Goal: Task Accomplishment & Management: Manage account settings

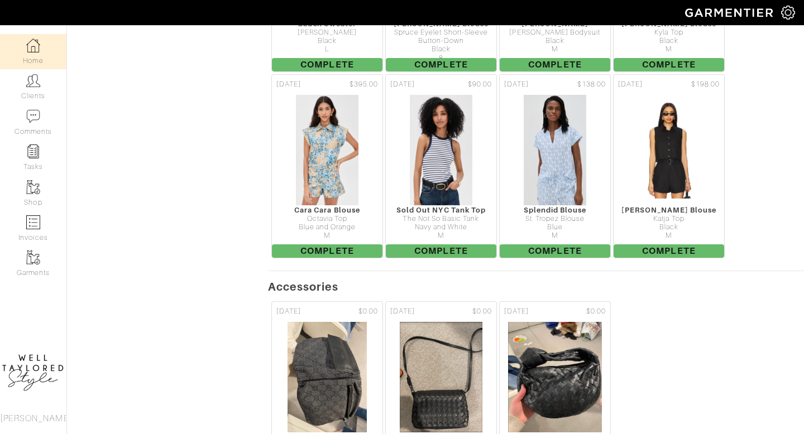
scroll to position [1221, 0]
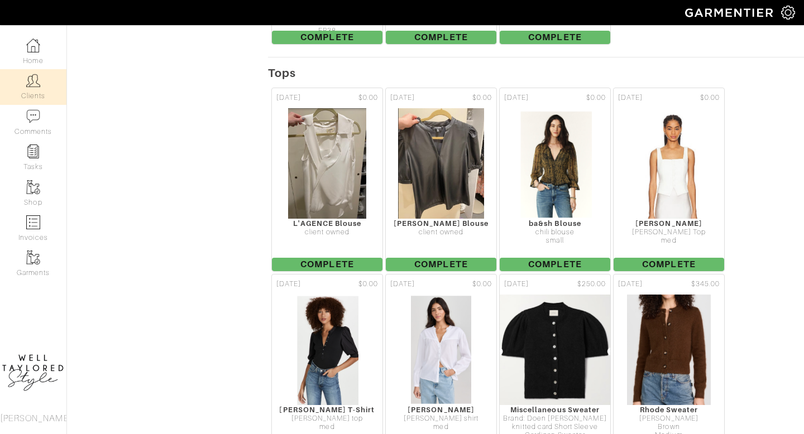
click at [27, 79] on img at bounding box center [33, 81] width 14 height 14
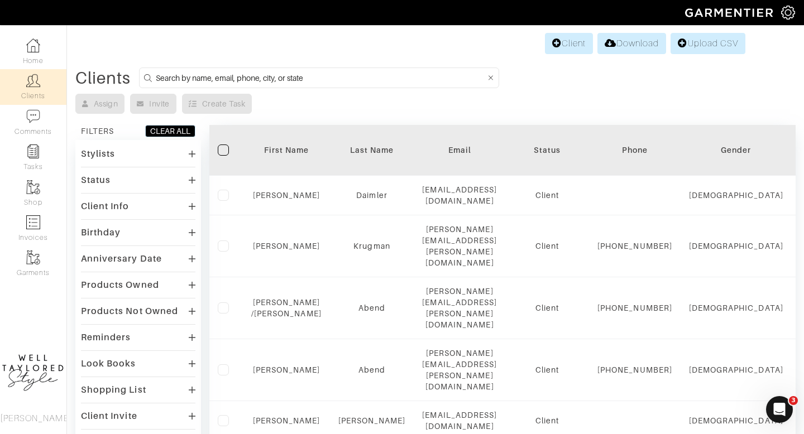
click at [198, 76] on input at bounding box center [321, 78] width 330 height 14
click at [570, 49] on link "Client" at bounding box center [569, 43] width 48 height 21
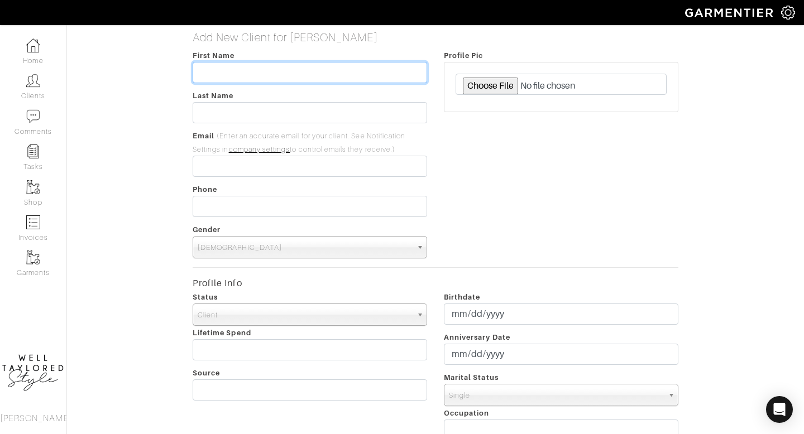
click at [243, 80] on input "text" at bounding box center [310, 72] width 234 height 21
type input "LINDA"
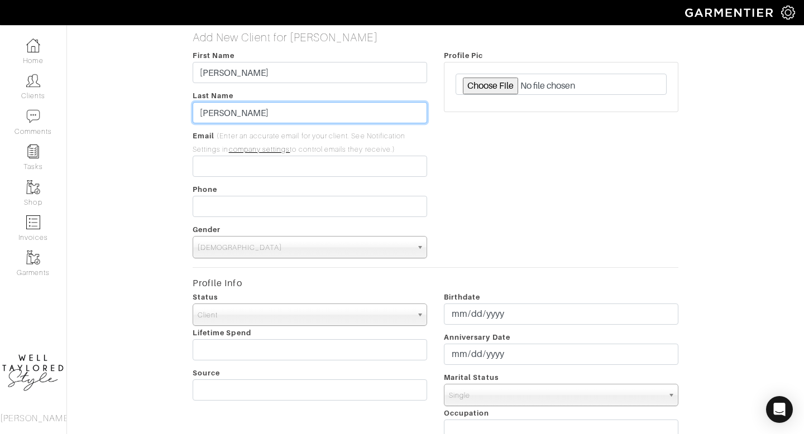
type input "salvatore"
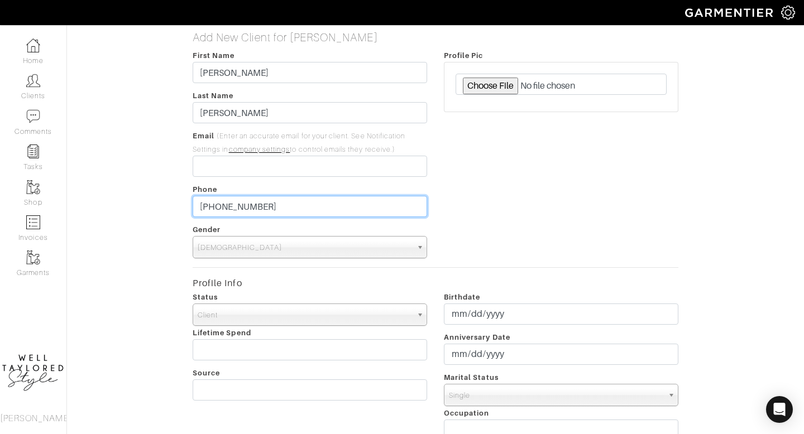
click at [246, 208] on input "516-987-5335" at bounding box center [310, 206] width 234 height 21
type input "___-___-____"
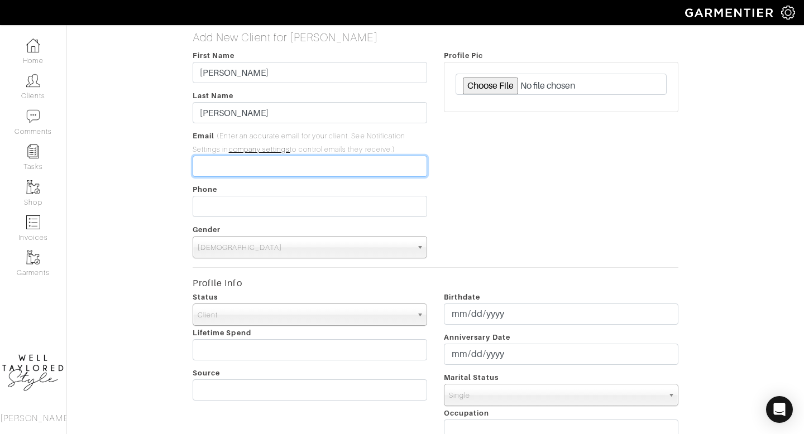
click at [217, 163] on input "email" at bounding box center [310, 166] width 234 height 21
paste input "liwa991@gmail.com"
type input "liwa991@gmail.com"
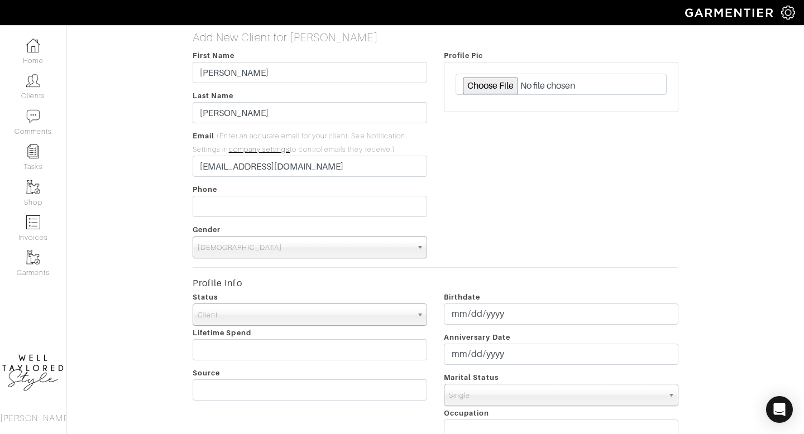
click at [235, 253] on span "Male" at bounding box center [305, 248] width 214 height 22
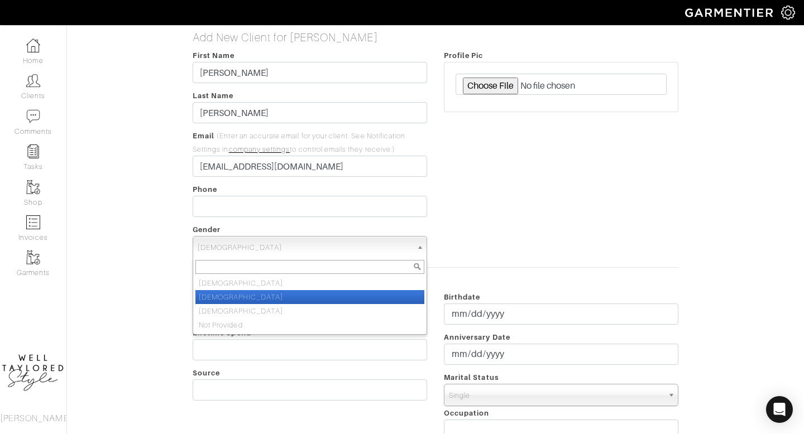
click at [234, 301] on li "Female" at bounding box center [309, 297] width 229 height 14
select select "Female"
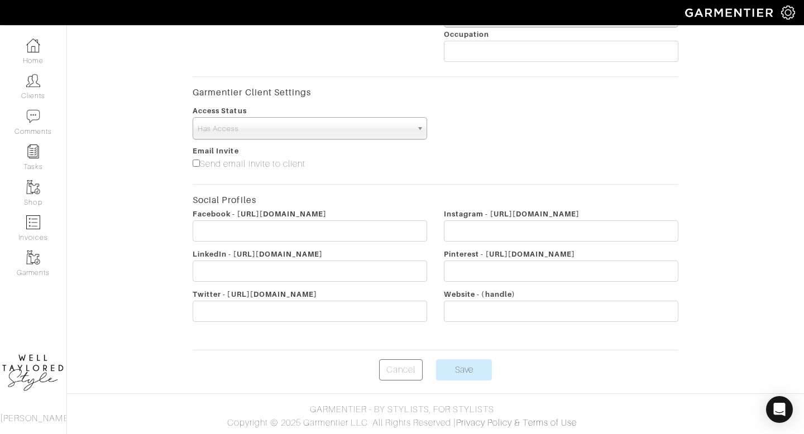
scroll to position [379, 0]
click at [195, 167] on label "Send email invite to client" at bounding box center [249, 163] width 113 height 13
click at [195, 167] on input"] "Send email invite to client" at bounding box center [196, 163] width 7 height 7
checkbox input"] "true"
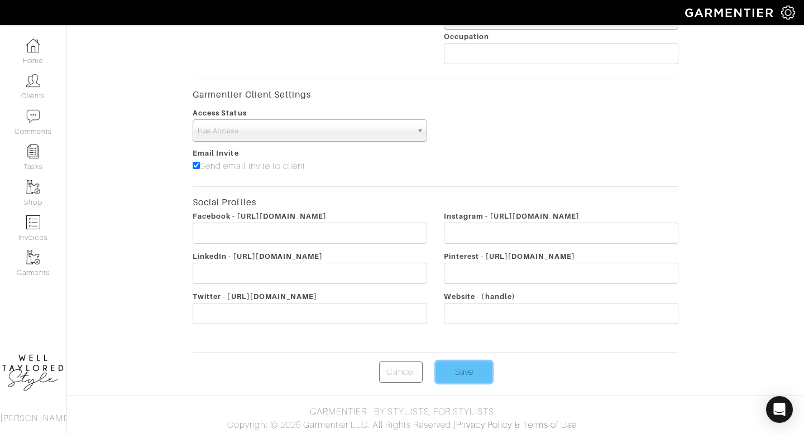
click at [477, 378] on input "Save" at bounding box center [464, 372] width 56 height 21
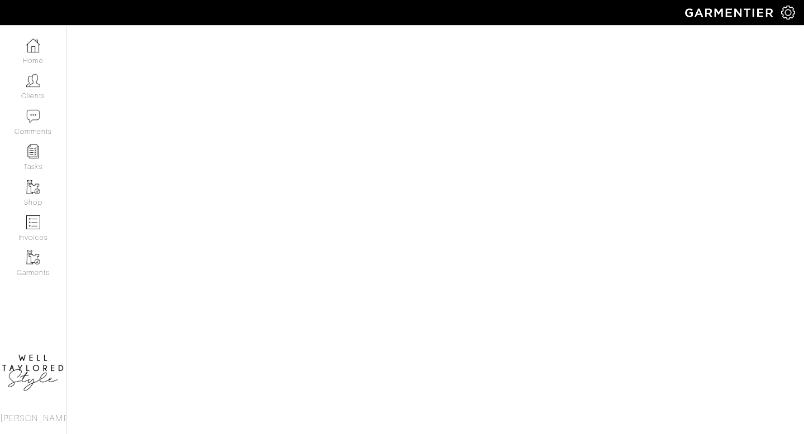
select select "[DEMOGRAPHIC_DATA]"
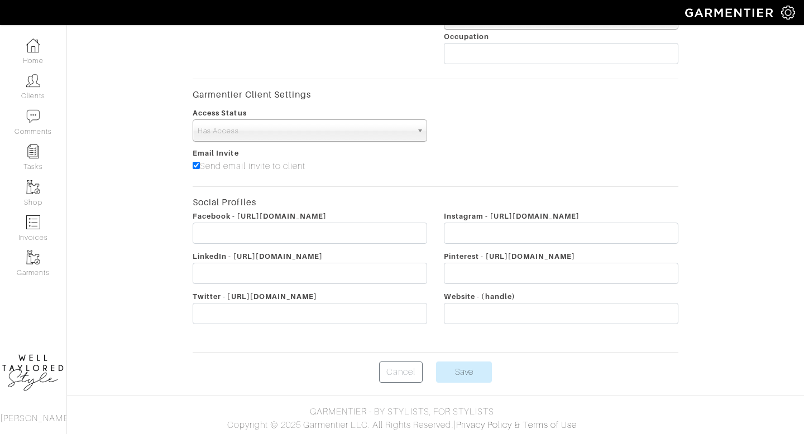
scroll to position [377, 0]
click at [40, 63] on link "Home" at bounding box center [33, 51] width 66 height 35
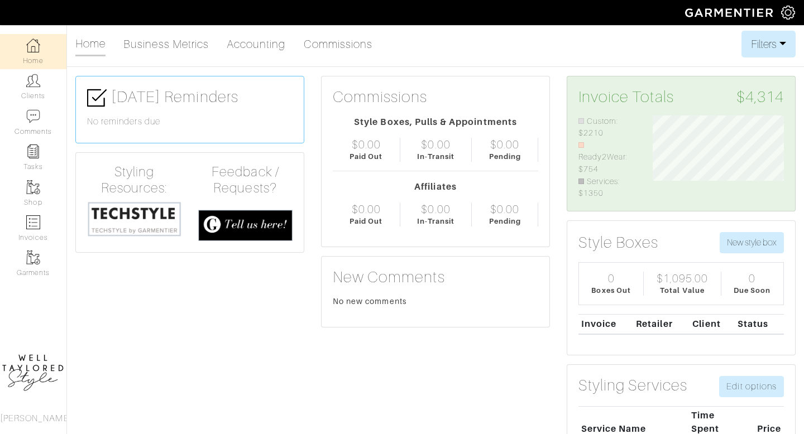
scroll to position [85, 149]
click at [42, 87] on link "Clients" at bounding box center [33, 86] width 66 height 35
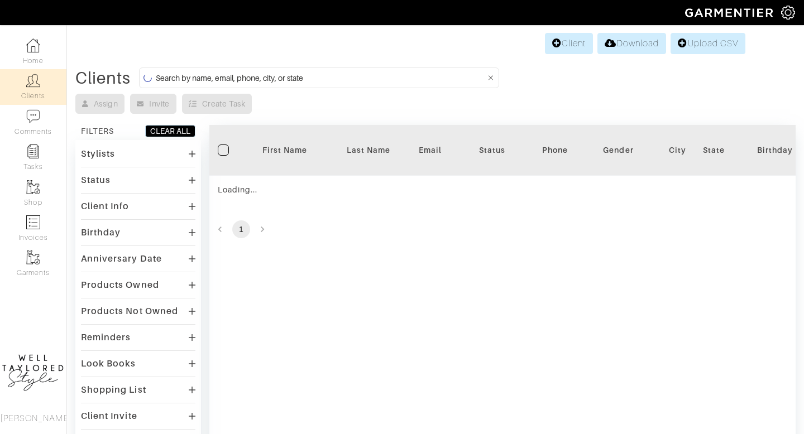
click at [229, 72] on input at bounding box center [321, 78] width 330 height 14
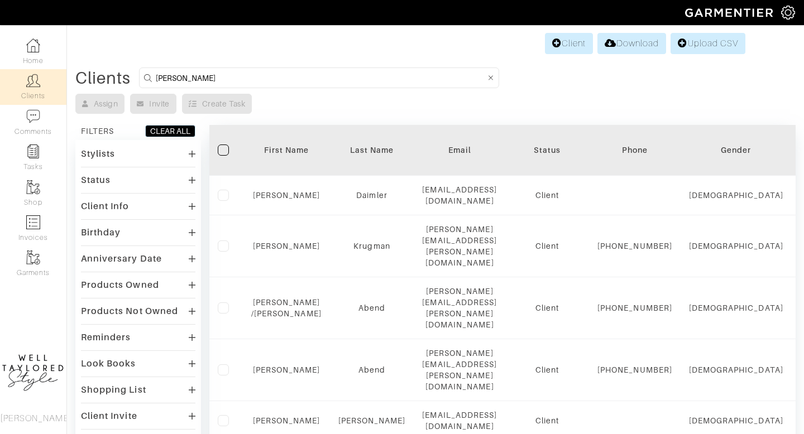
type input "LINDA"
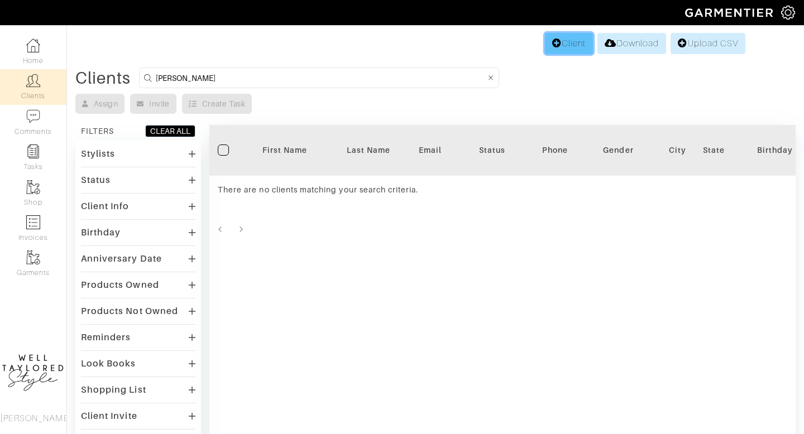
click at [552, 45] on icon at bounding box center [556, 43] width 9 height 9
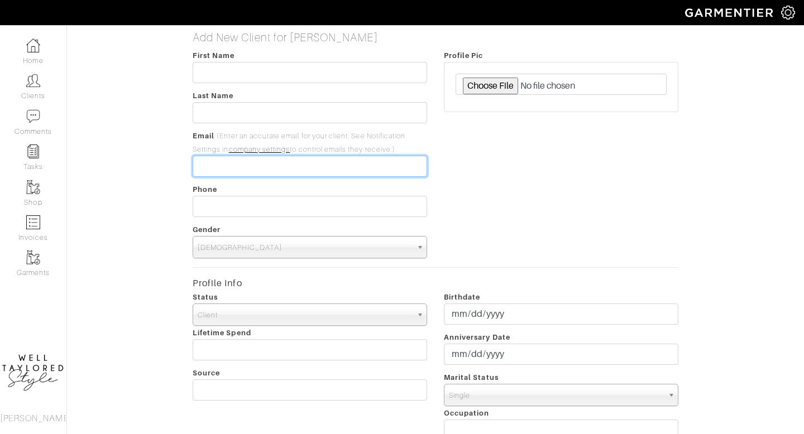
click at [217, 170] on input "email" at bounding box center [310, 166] width 234 height 21
paste input "https://shopcouper.com/collections/dresses/products/jardin-eterno-dress-dark-gr…"
type input "https://shopcouper.com/collections/dresses/products/jardin-eterno-dress-dark-gr…"
click at [217, 170] on input "https://shopcouper.com/collections/dresses/products/jardin-eterno-dress-dark-gr…" at bounding box center [310, 166] width 234 height 21
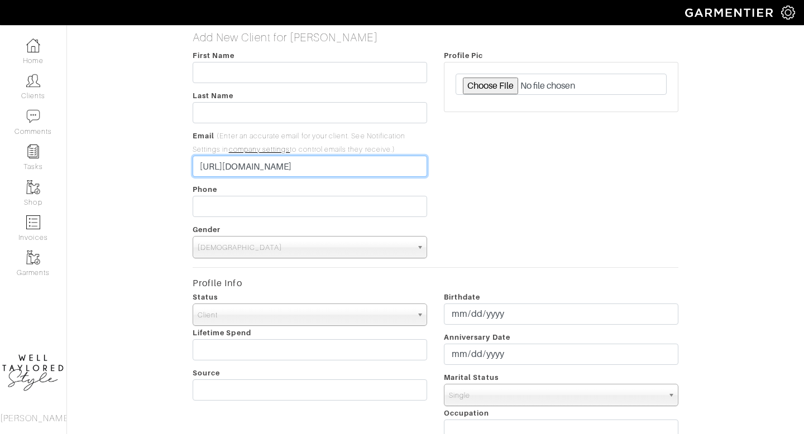
click at [217, 170] on input "https://shopcouper.com/collections/dresses/products/jardin-eterno-dress-dark-gr…" at bounding box center [310, 166] width 234 height 21
type input "[EMAIL_ADDRESS][DOMAIN_NAME]"
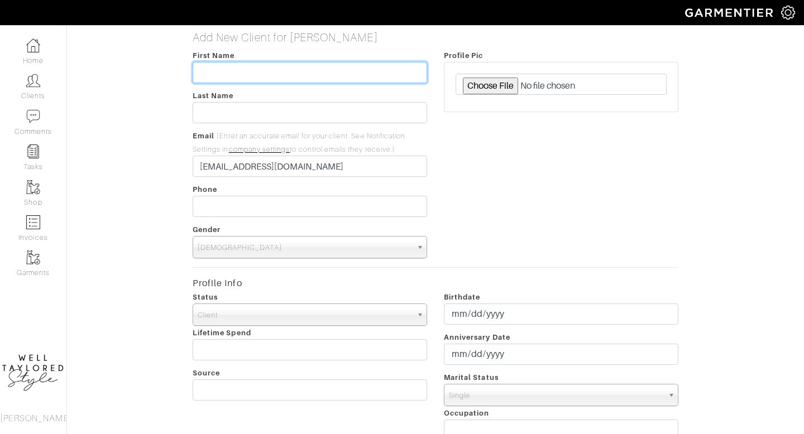
click at [212, 72] on input "text" at bounding box center [310, 72] width 234 height 21
type input "LINDA"
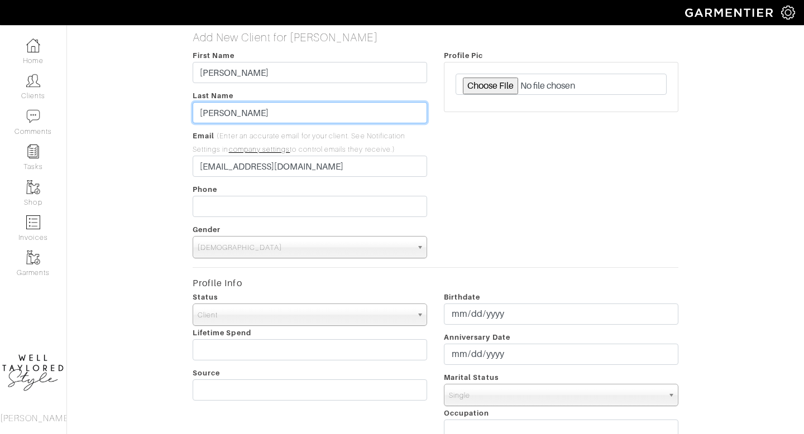
type input "SALVATORE"
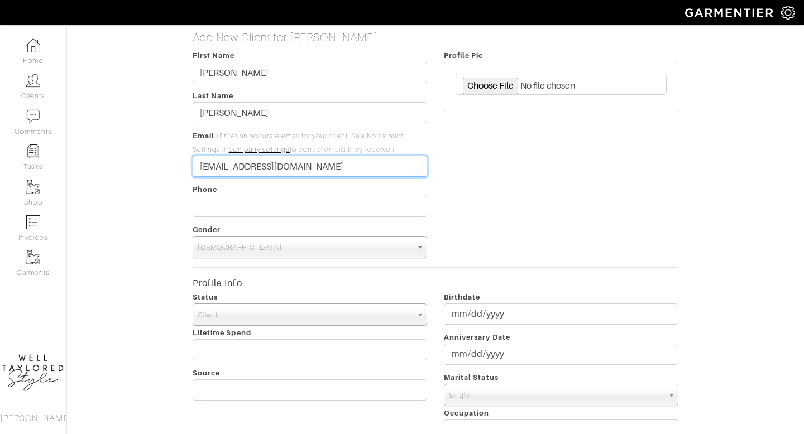
click at [207, 171] on input "[EMAIL_ADDRESS][DOMAIN_NAME]" at bounding box center [310, 166] width 234 height 21
click at [474, 170] on div "Profile Pic" at bounding box center [560, 154] width 251 height 210
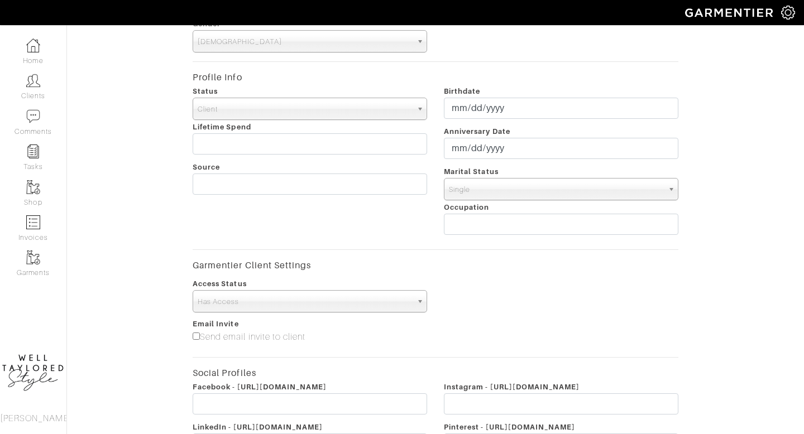
scroll to position [221, 0]
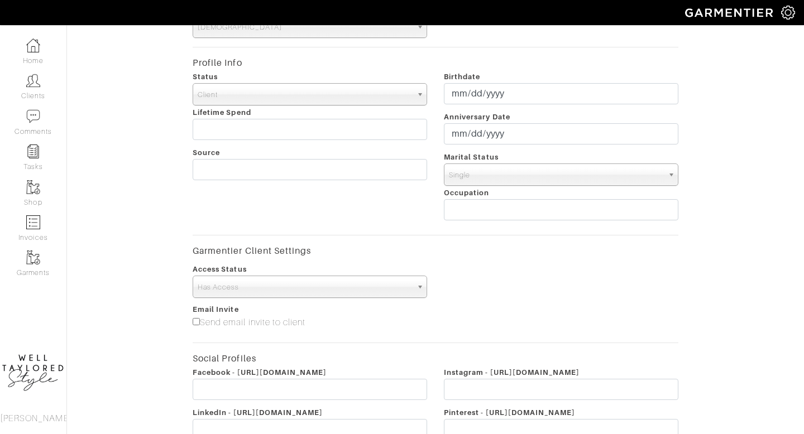
click at [191, 320] on div "Email Invite Send email invite to client" at bounding box center [309, 318] width 251 height 31
click at [196, 320] on input"] "Send email invite to client" at bounding box center [196, 321] width 7 height 7
checkbox input"] "true"
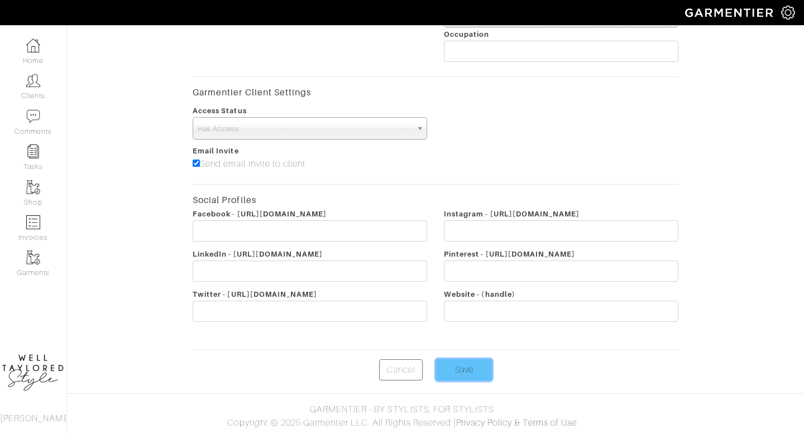
click at [454, 371] on input "Save" at bounding box center [464, 370] width 56 height 21
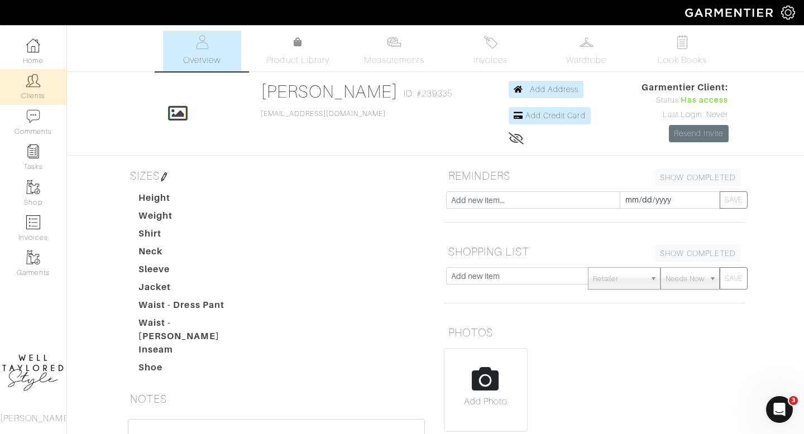
click at [18, 84] on link "Clients" at bounding box center [33, 86] width 66 height 35
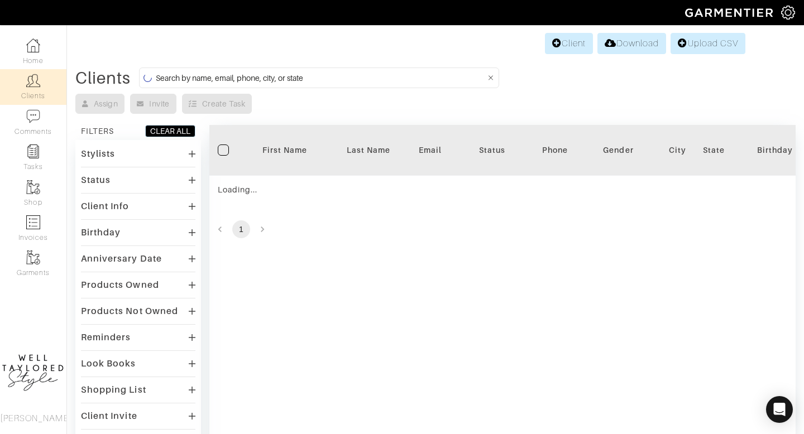
click at [277, 80] on input at bounding box center [321, 78] width 330 height 14
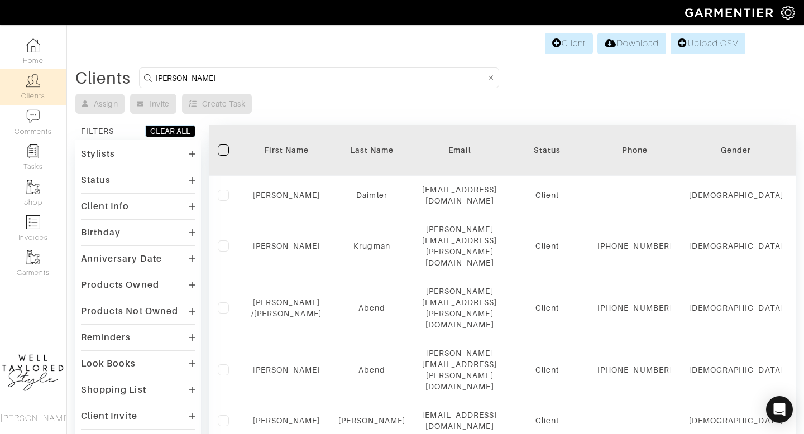
type input "[PERSON_NAME]"
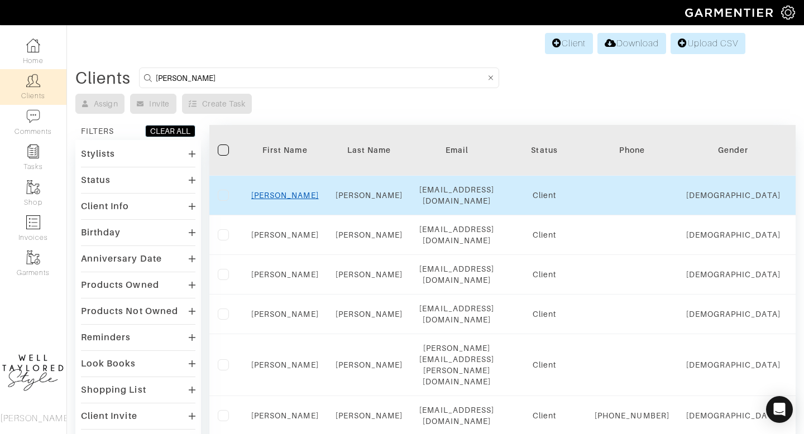
click at [290, 194] on link "[PERSON_NAME]" at bounding box center [285, 195] width 68 height 9
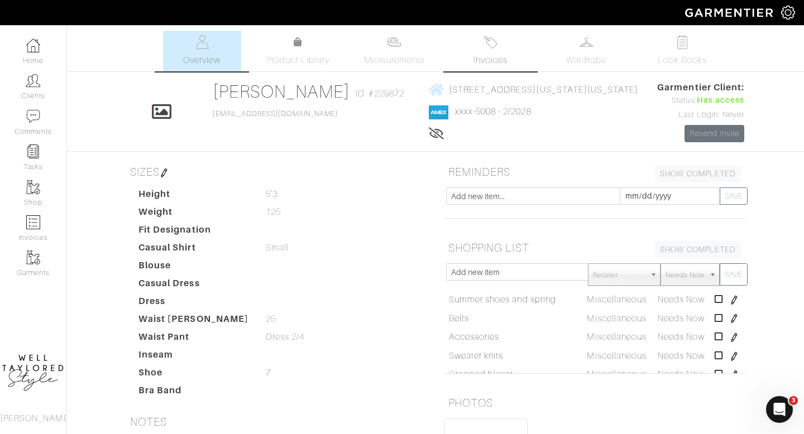
click at [529, 54] on link "Invoices" at bounding box center [490, 51] width 78 height 41
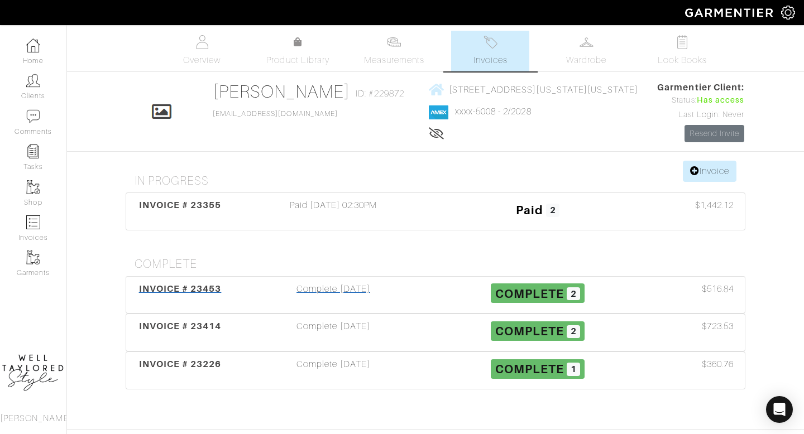
click at [377, 289] on div "Complete 05/05/25" at bounding box center [333, 296] width 204 height 26
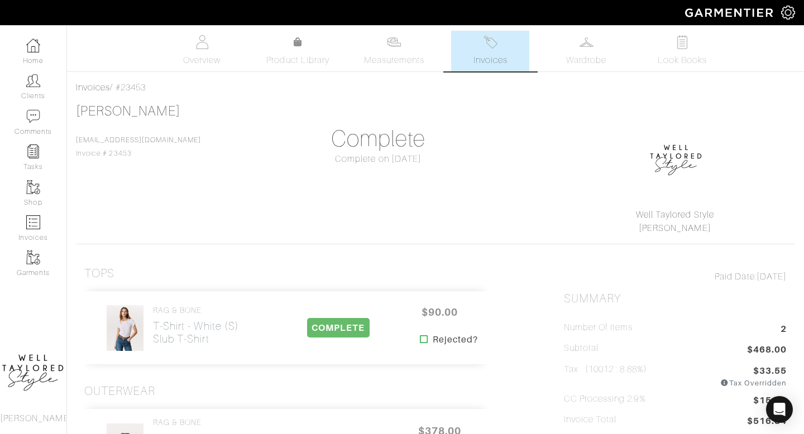
click at [480, 61] on span "Invoices" at bounding box center [490, 60] width 34 height 13
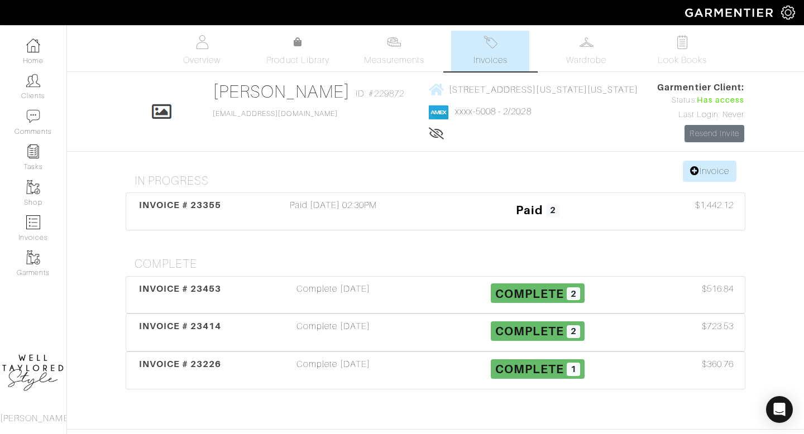
scroll to position [38, 0]
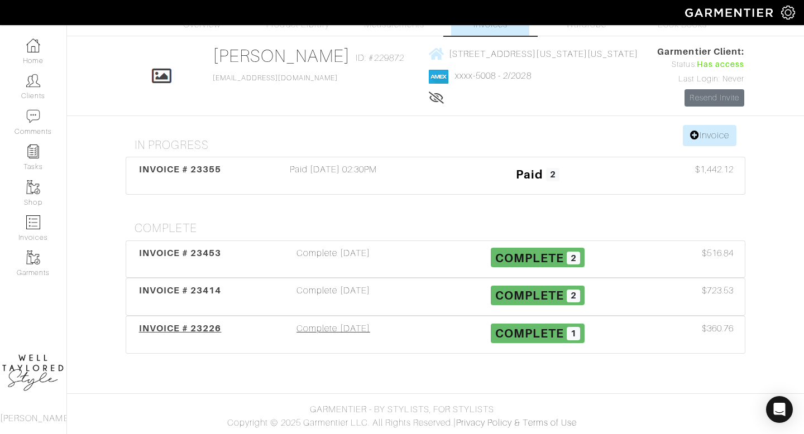
click at [342, 334] on div "Complete 04/16/25" at bounding box center [333, 335] width 204 height 26
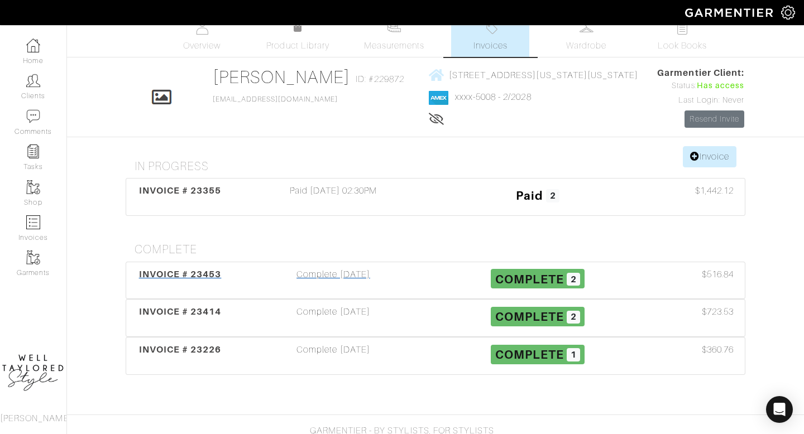
click at [282, 285] on div "Complete 05/05/25" at bounding box center [333, 281] width 204 height 26
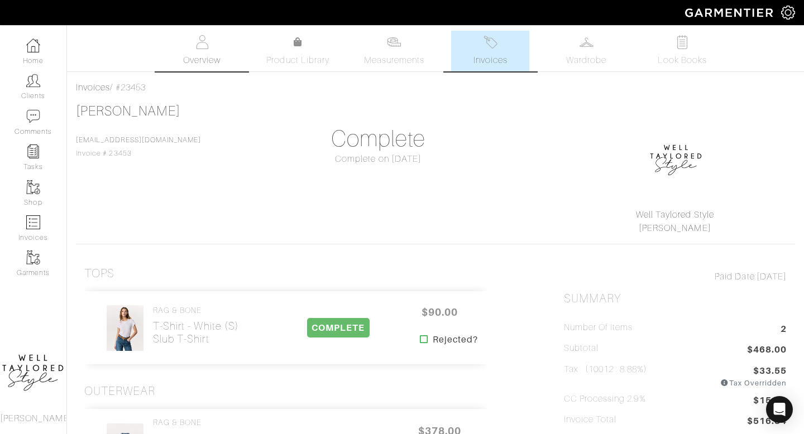
click at [186, 51] on link "Overview" at bounding box center [202, 51] width 78 height 41
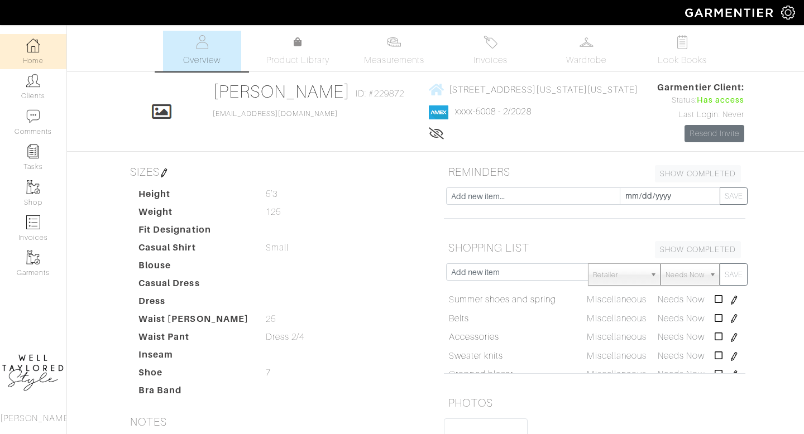
click at [37, 59] on link "Home" at bounding box center [33, 51] width 66 height 35
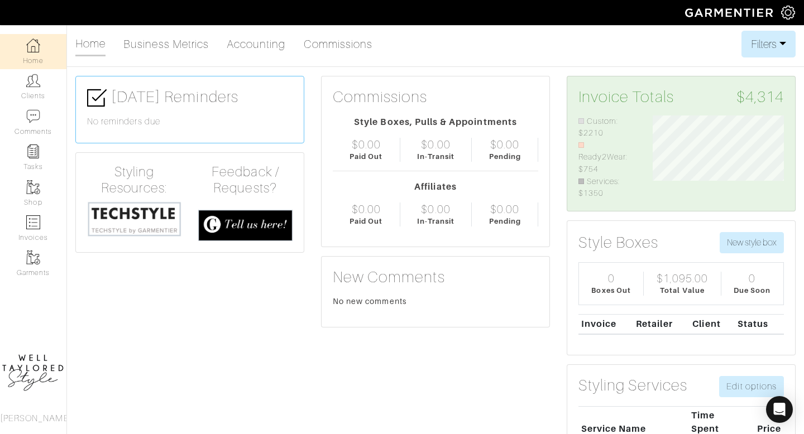
scroll to position [85, 149]
click at [36, 91] on link "Clients" at bounding box center [33, 86] width 66 height 35
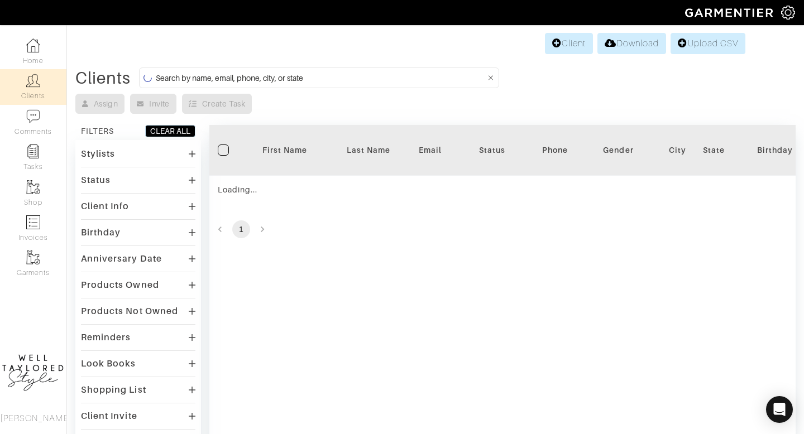
click at [276, 79] on input at bounding box center [321, 78] width 330 height 14
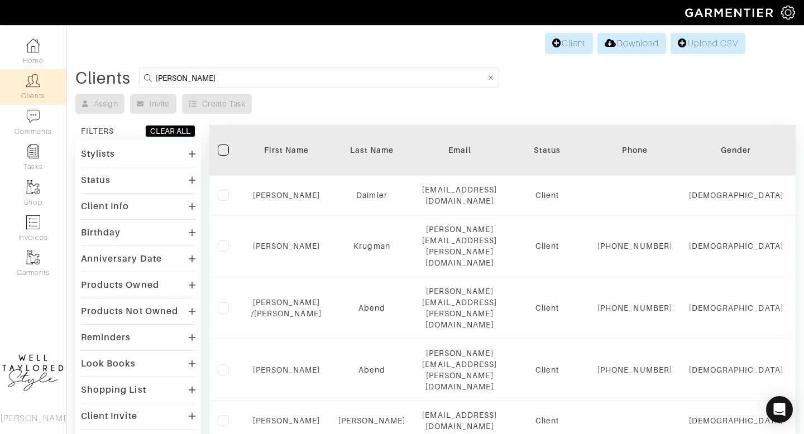
type input "LINDA"
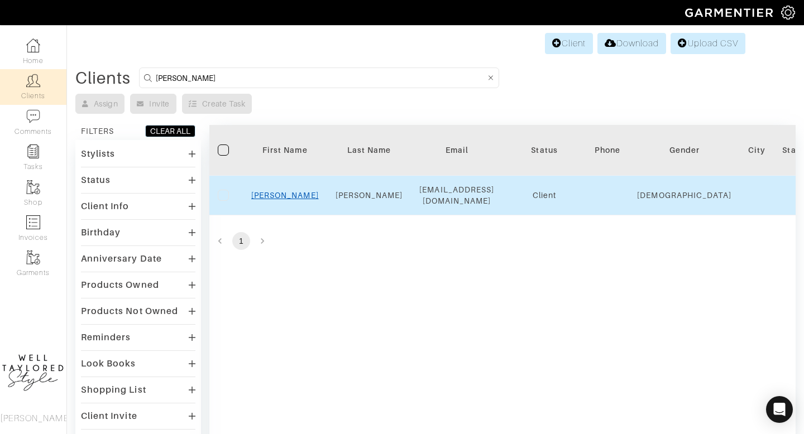
click at [290, 195] on link "LINDA" at bounding box center [285, 195] width 68 height 9
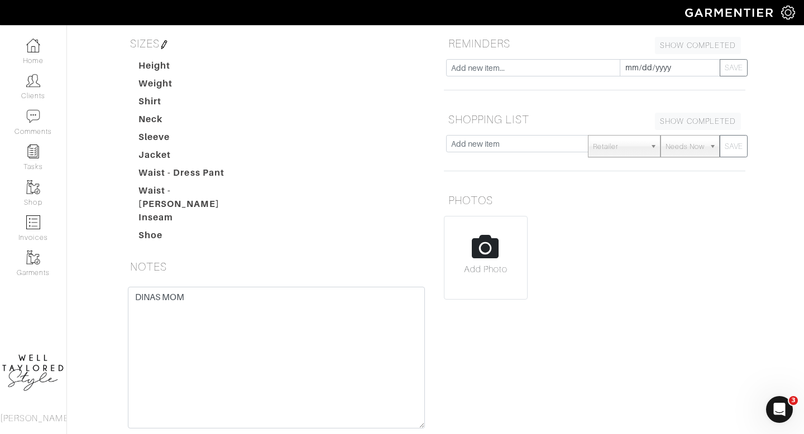
type textarea "DINAS MOM"
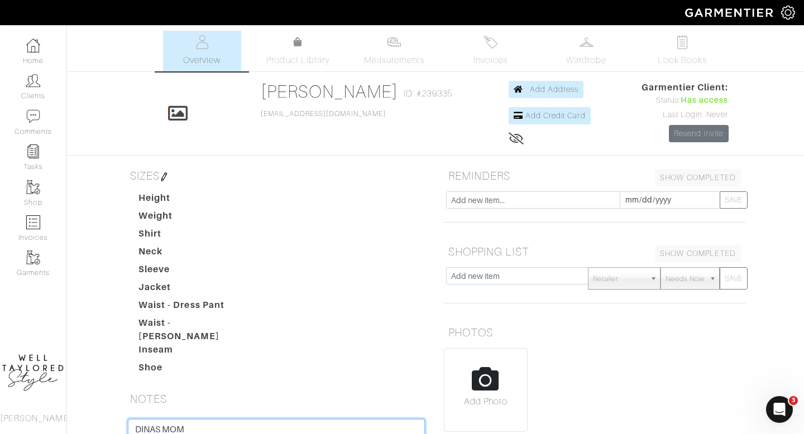
scroll to position [211, 0]
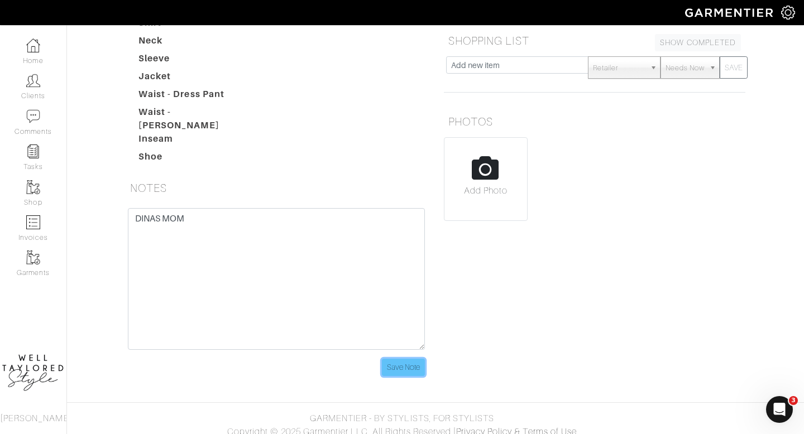
click at [406, 359] on input "Save Note" at bounding box center [403, 367] width 43 height 17
click at [25, 85] on link "Clients" at bounding box center [33, 86] width 66 height 35
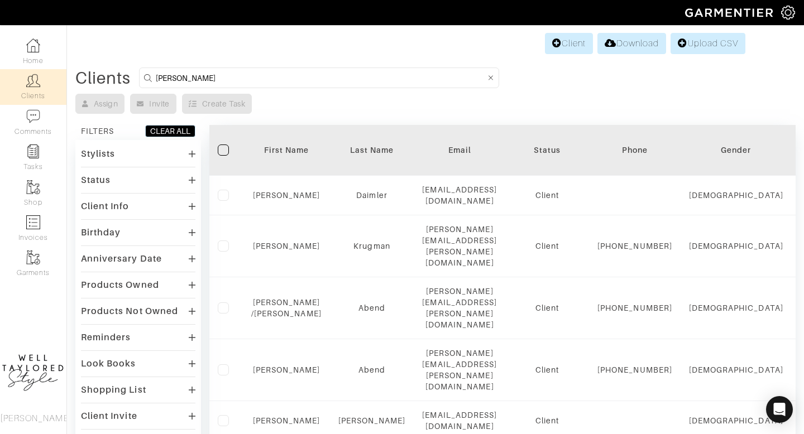
type input "nat caputo"
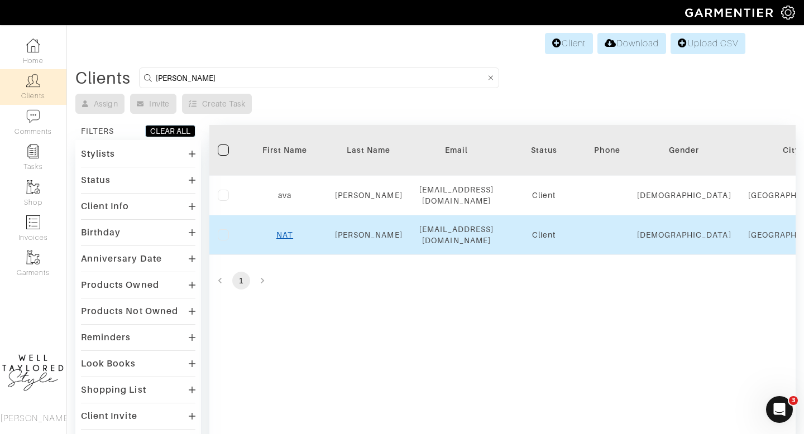
click at [282, 231] on link "NAT" at bounding box center [284, 235] width 17 height 9
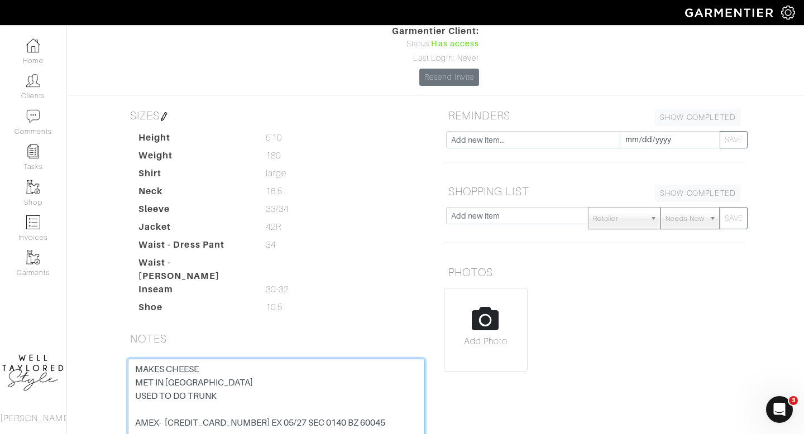
drag, startPoint x: 244, startPoint y: 357, endPoint x: 166, endPoint y: 352, distance: 78.3
click at [166, 359] on textarea "MAKES CHEESE MET IN [GEOGRAPHIC_DATA] USED TO DO TRUNK AMEX- [CREDIT_CARD_NUMBE…" at bounding box center [276, 430] width 297 height 142
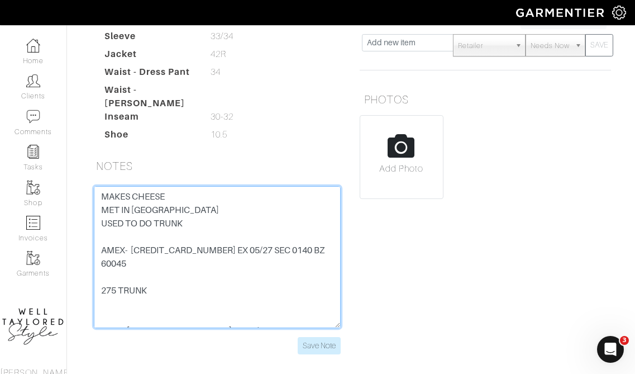
scroll to position [312, 0]
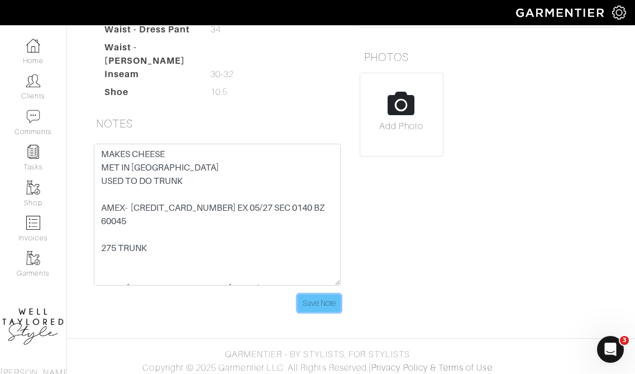
click at [332, 310] on input "Save Note" at bounding box center [319, 302] width 43 height 17
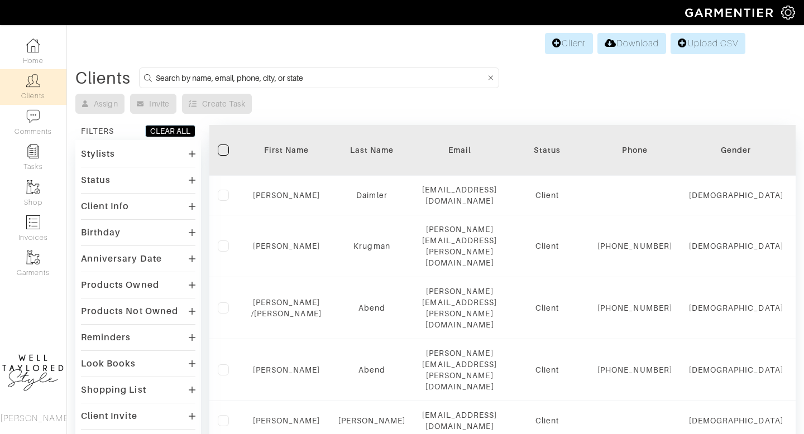
click at [217, 82] on input at bounding box center [321, 78] width 330 height 14
type input "[PERSON_NAME]"
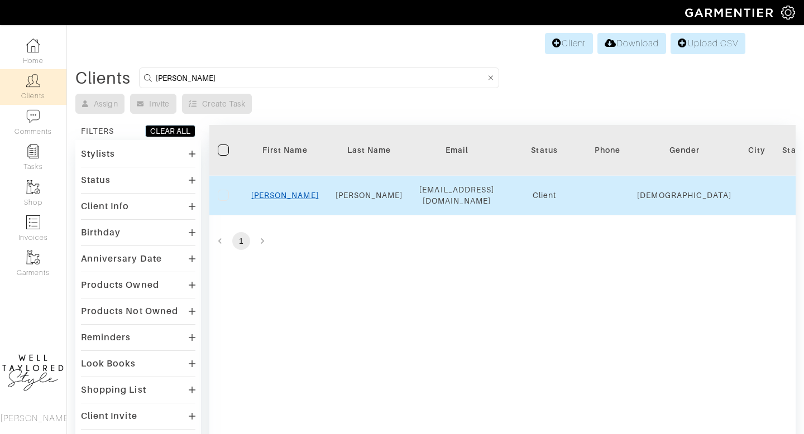
click at [281, 196] on link "[PERSON_NAME]" at bounding box center [285, 195] width 68 height 9
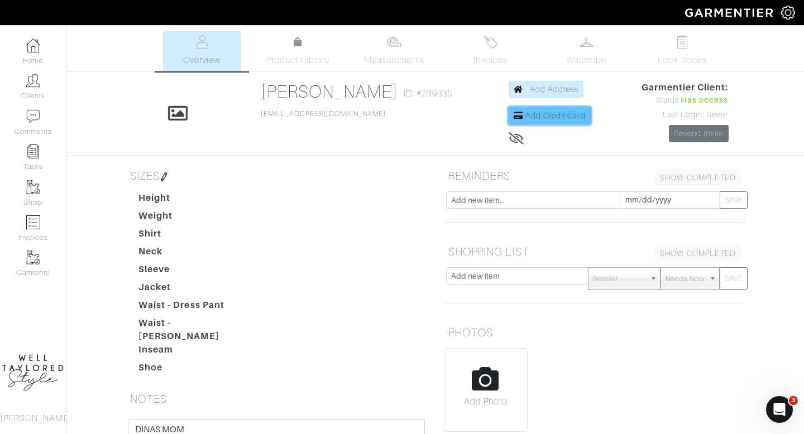
click at [553, 119] on span "Add Credit Card" at bounding box center [555, 115] width 60 height 9
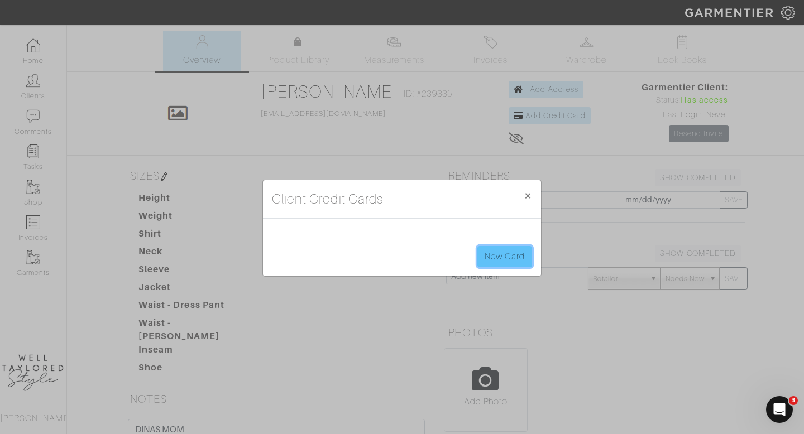
click at [495, 256] on link "New Card" at bounding box center [504, 256] width 55 height 21
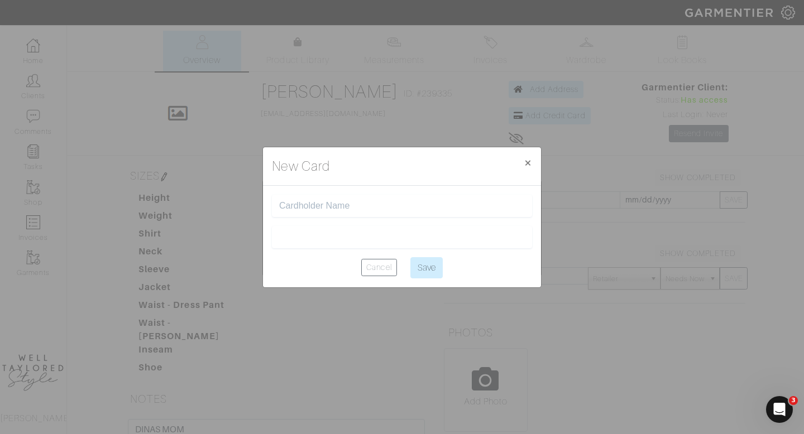
click at [514, 171] on div "New Card × Close" at bounding box center [402, 166] width 278 height 39
click at [529, 161] on span "×" at bounding box center [528, 162] width 8 height 15
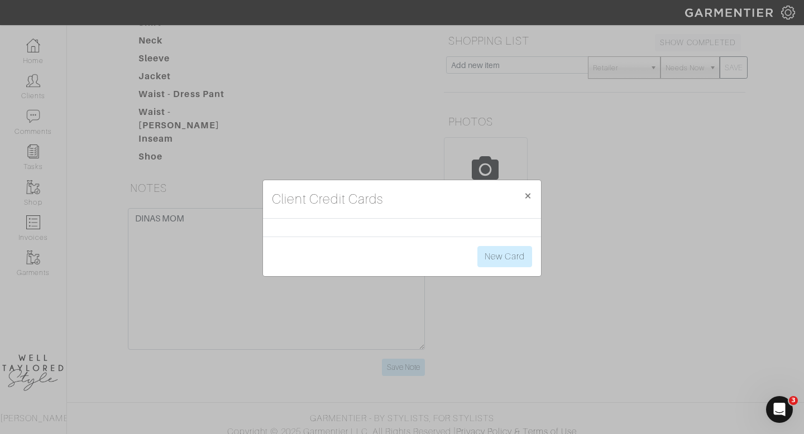
click at [269, 337] on div "Client Credit Cards × Close New Card" at bounding box center [402, 217] width 804 height 434
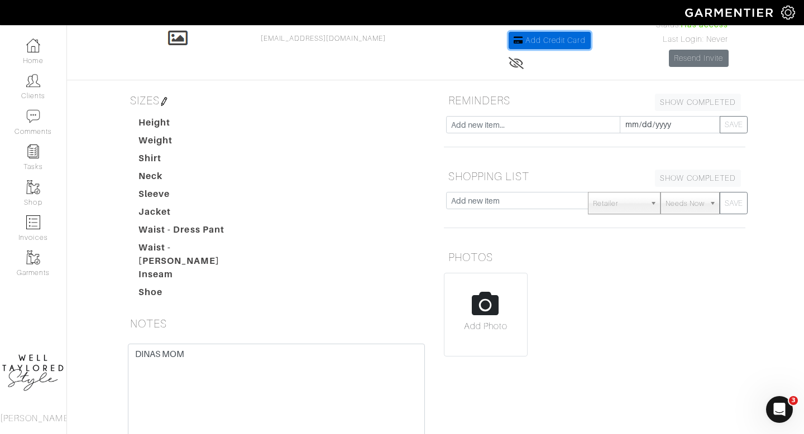
scroll to position [84, 0]
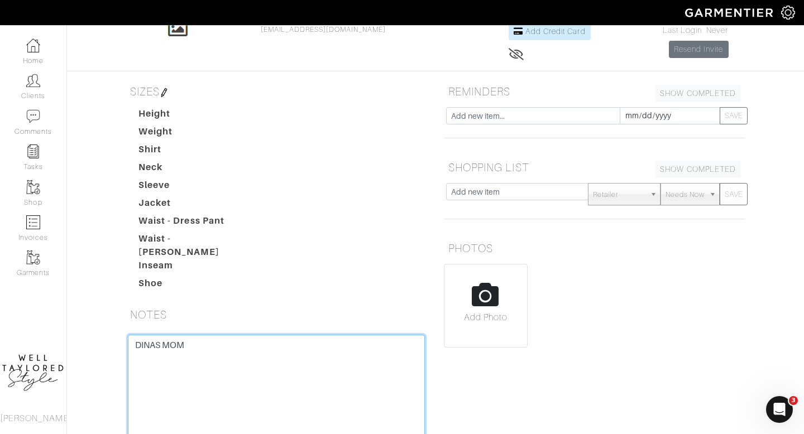
click at [214, 371] on textarea "DINAS MOM" at bounding box center [276, 406] width 297 height 142
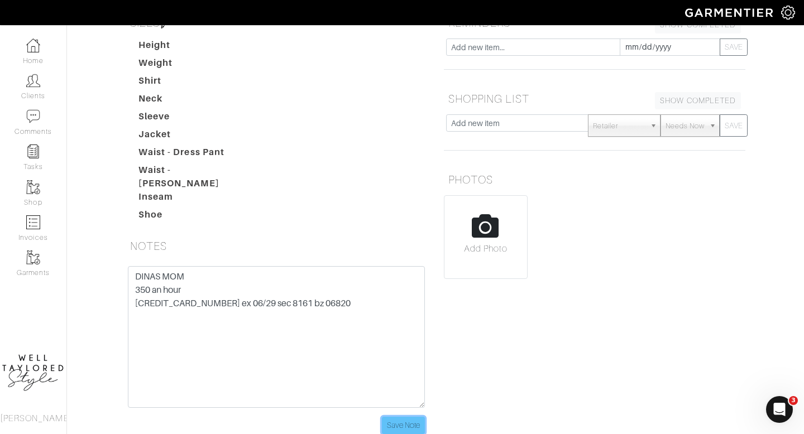
click at [410, 417] on input "Save Note" at bounding box center [403, 425] width 43 height 17
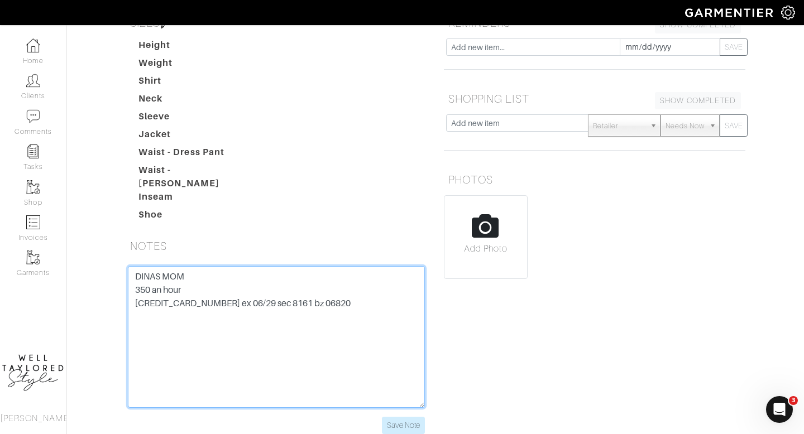
click at [387, 355] on textarea "DINAS MOM" at bounding box center [276, 337] width 297 height 142
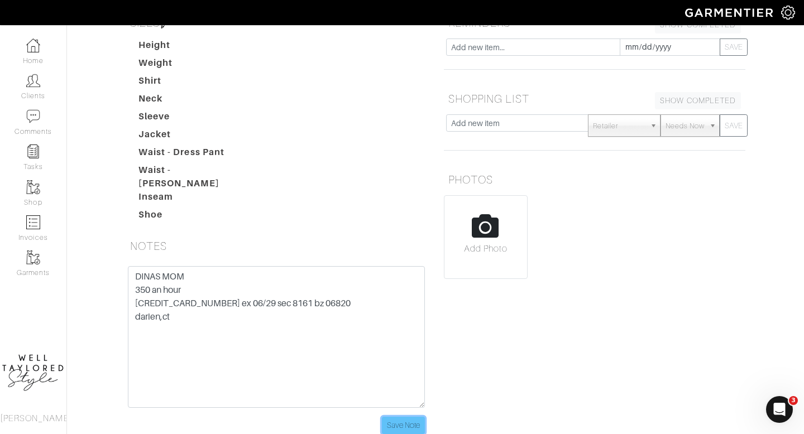
click at [385, 418] on input "Save Note" at bounding box center [403, 425] width 43 height 17
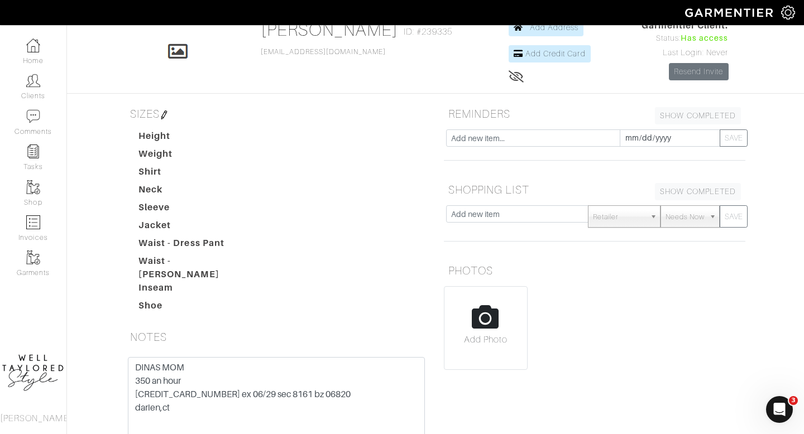
scroll to position [63, 0]
click at [200, 410] on textarea "DINAS MOM" at bounding box center [276, 428] width 297 height 142
paste textarea "5 FT1100/2 DRESSPRICE RANGE- $1000LIKES A SLEEVE, NO BACKLESS, NO PLUNGING NECK…"
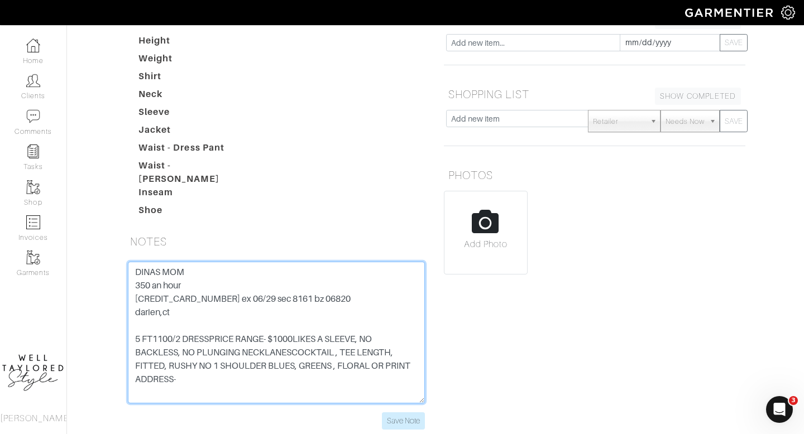
scroll to position [163, 0]
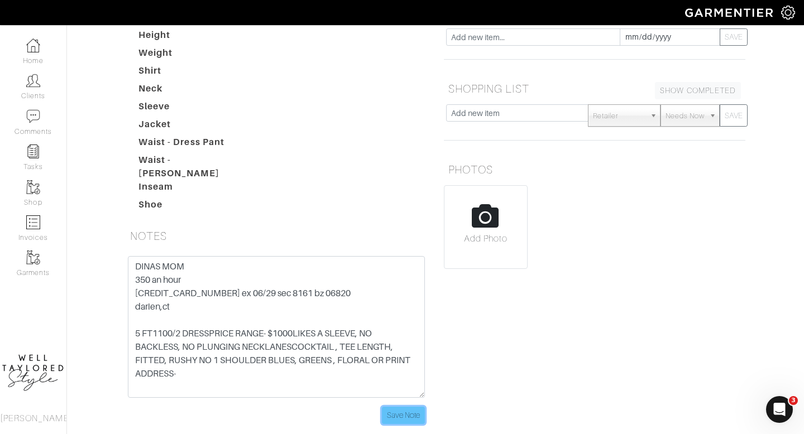
click at [400, 407] on input "Save Note" at bounding box center [403, 415] width 43 height 17
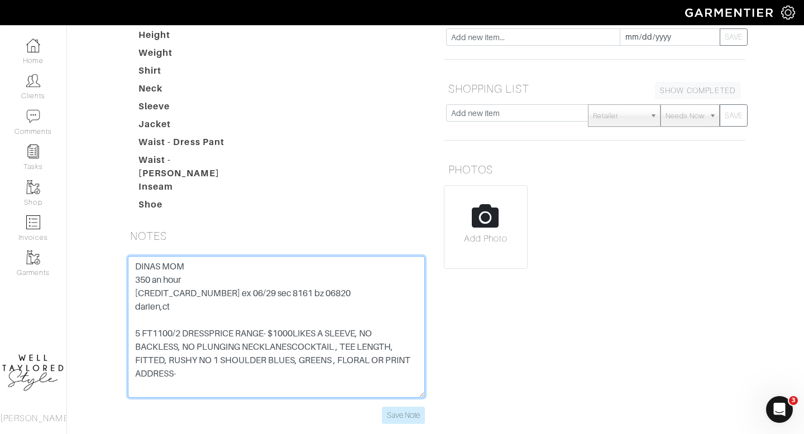
click at [165, 321] on textarea "DINAS MOM" at bounding box center [276, 327] width 297 height 142
click at [167, 324] on textarea "DINAS MOM" at bounding box center [276, 327] width 297 height 142
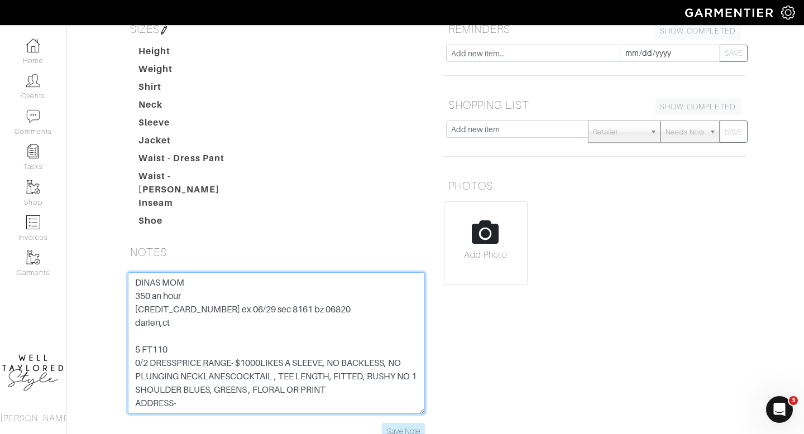
scroll to position [147, 0]
click at [178, 317] on textarea "DINAS MOM" at bounding box center [276, 343] width 297 height 142
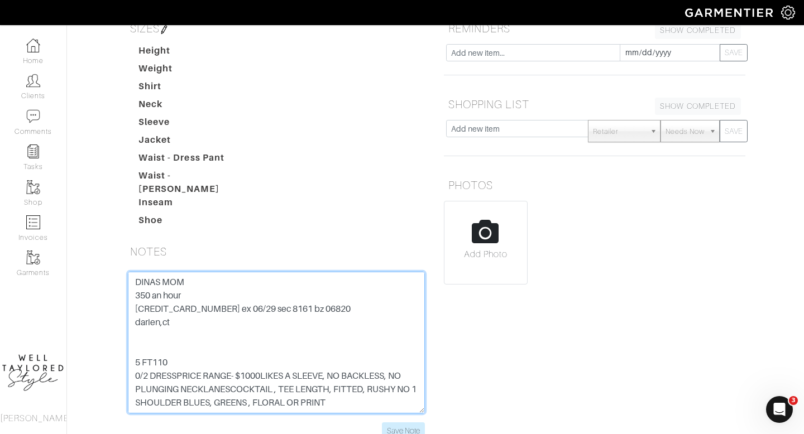
paste textarea "[STREET_ADDRESS][PERSON_NAME]"
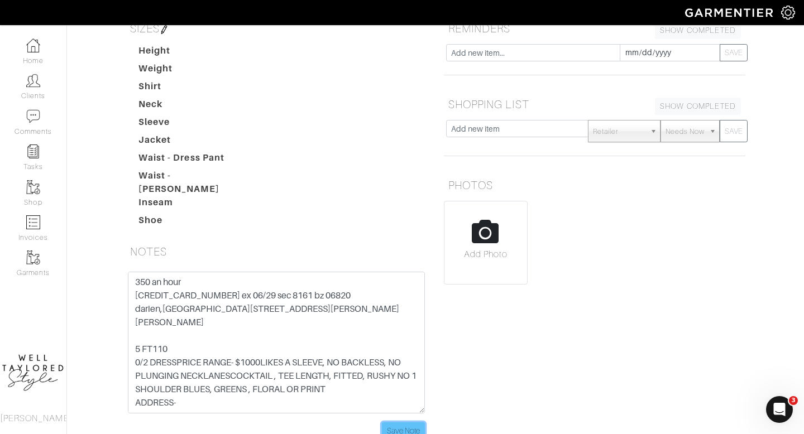
click at [405, 429] on input "Save Note" at bounding box center [403, 431] width 43 height 17
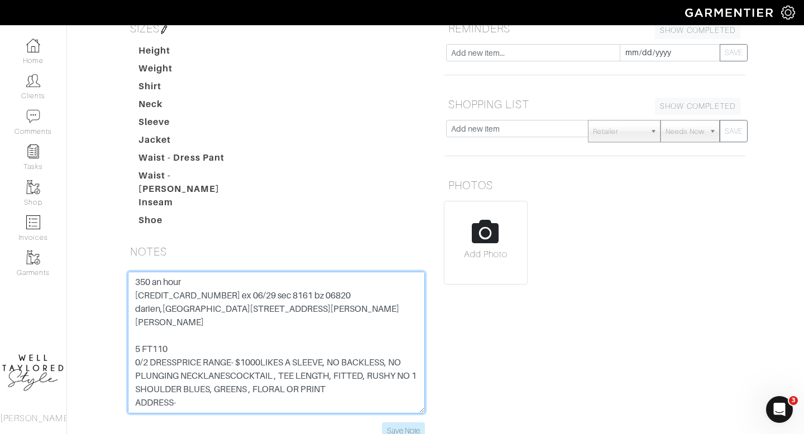
click at [194, 286] on textarea "DINAS MOM" at bounding box center [276, 343] width 297 height 142
click at [174, 285] on textarea "DINAS MOM" at bounding box center [276, 343] width 297 height 142
click at [158, 286] on textarea "DINAS MOM" at bounding box center [276, 343] width 297 height 142
drag, startPoint x: 213, startPoint y: 285, endPoint x: 122, endPoint y: 289, distance: 90.6
click at [122, 289] on div "DINAS MOM Save Note" at bounding box center [276, 356] width 314 height 168
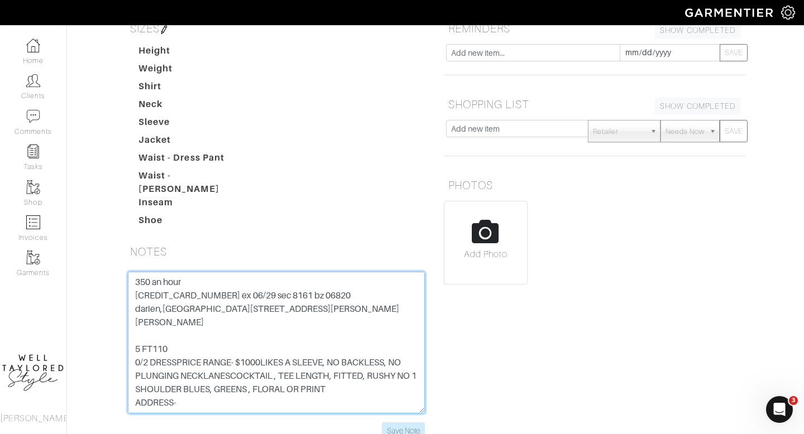
type textarea "DINAS MOM 350 an hour [CREDIT_CARD_NUMBER] ex 06/29 sec 8161 bz 06820 darien,[G…"
